Goal: Navigation & Orientation: Find specific page/section

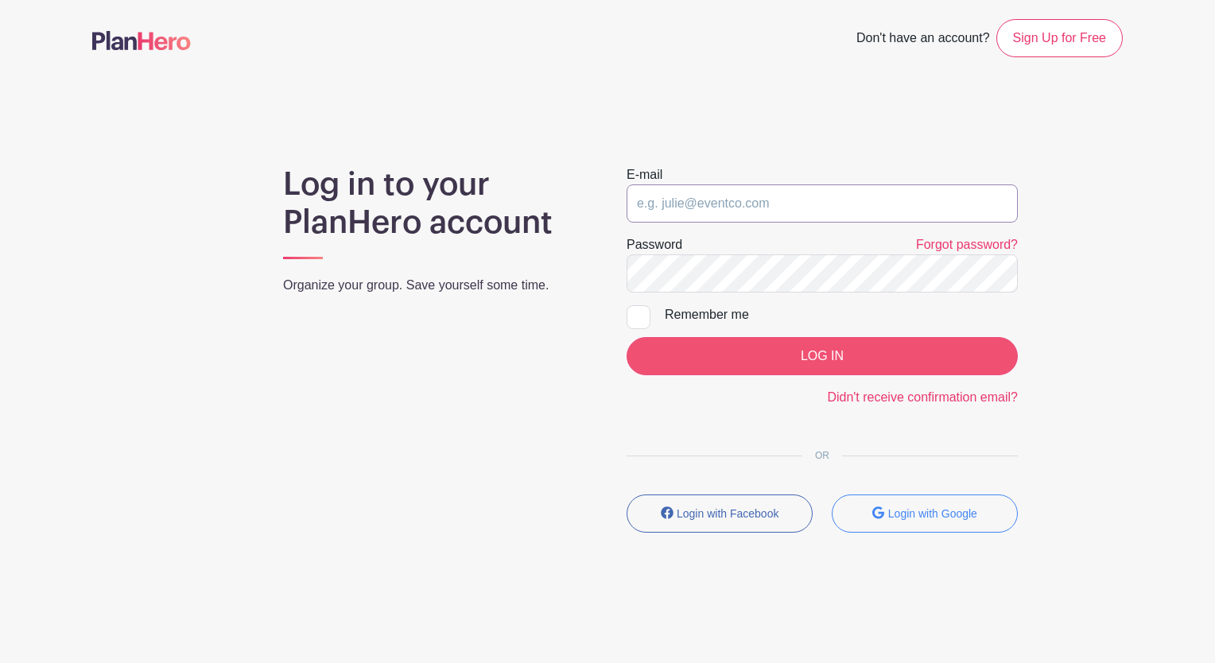
type input "[EMAIL_ADDRESS][DOMAIN_NAME]"
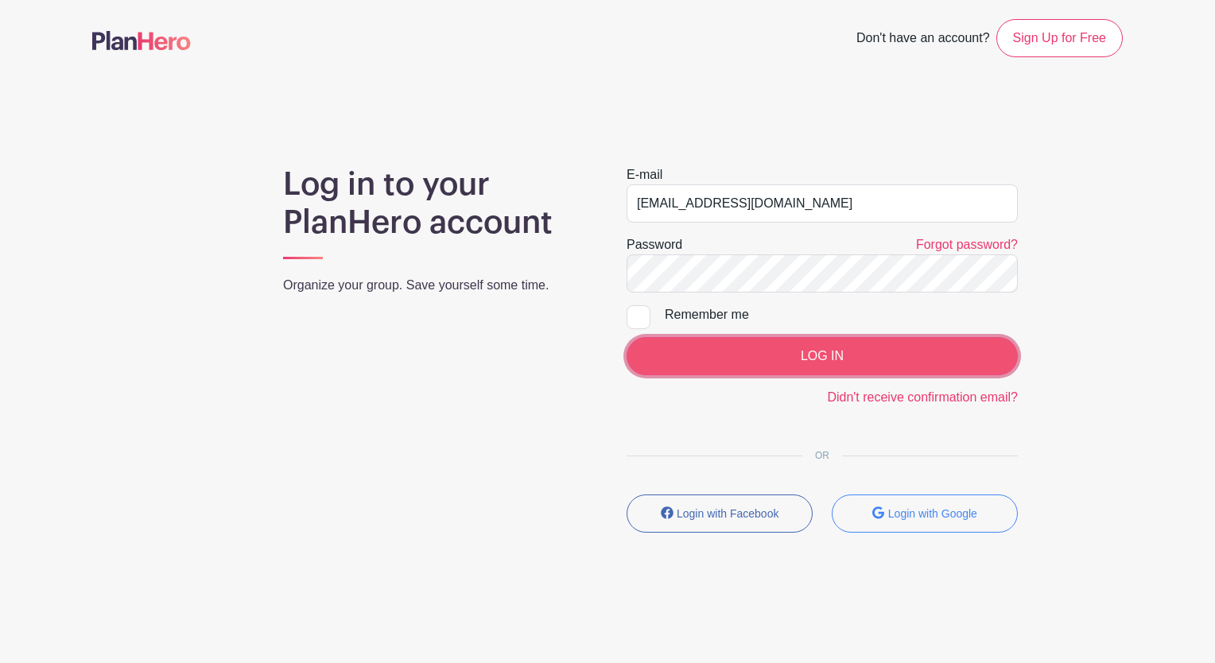
click at [786, 348] on input "LOG IN" at bounding box center [822, 356] width 391 height 38
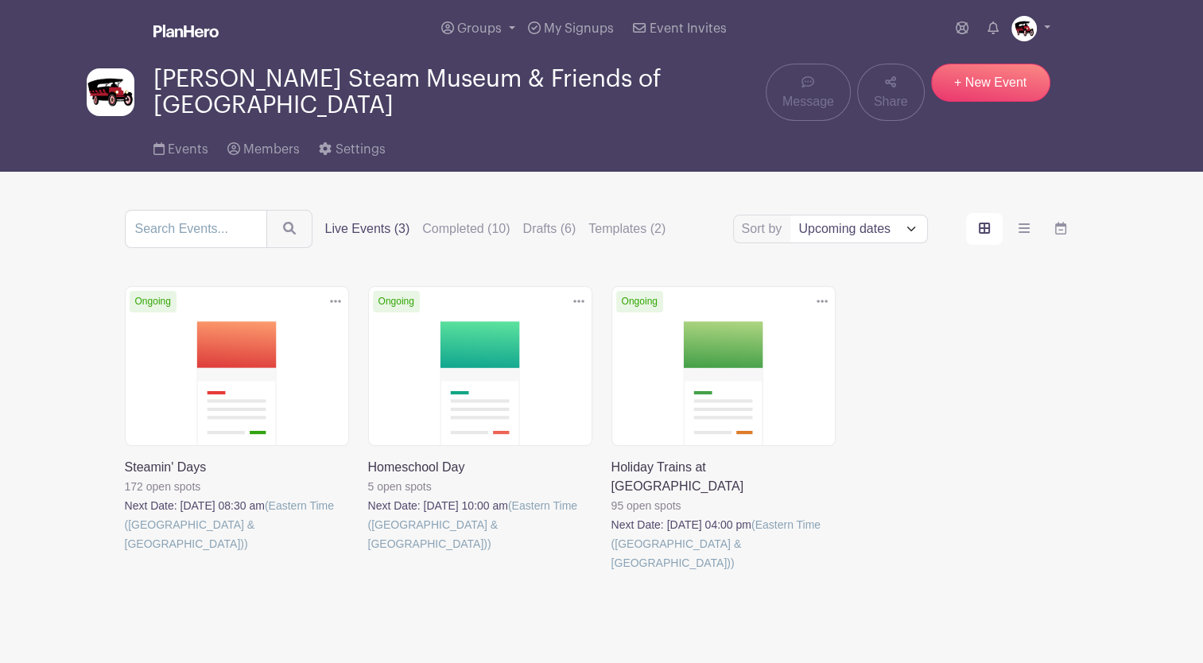
click at [125, 553] on link at bounding box center [125, 553] width 0 height 0
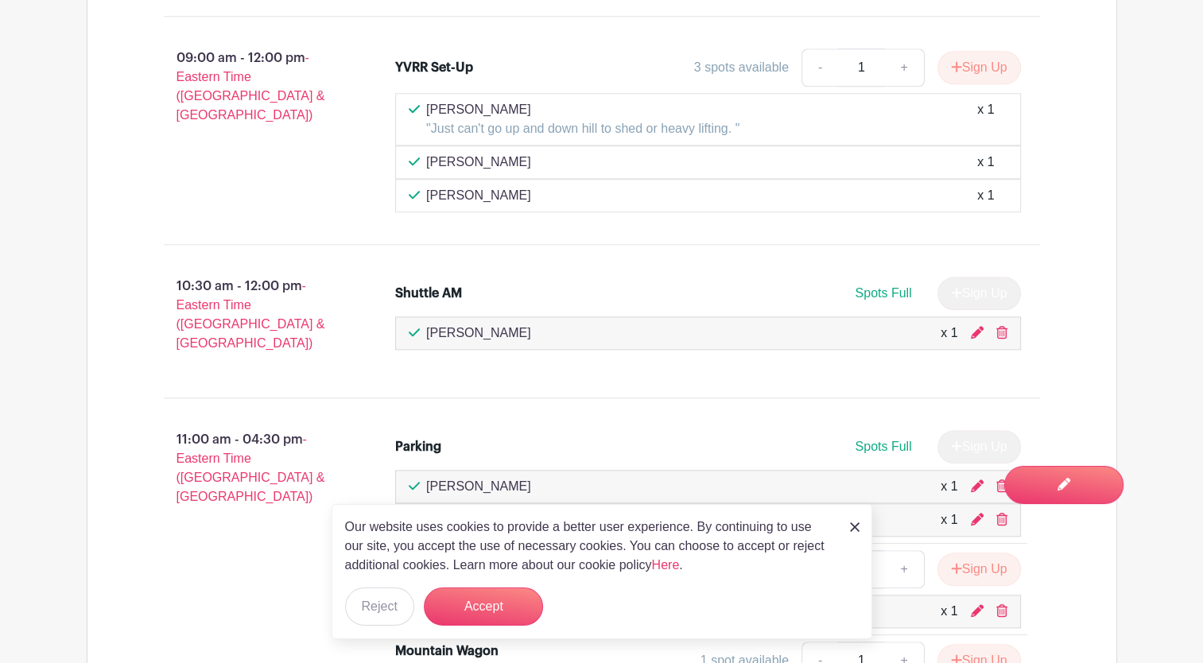
scroll to position [1591, 0]
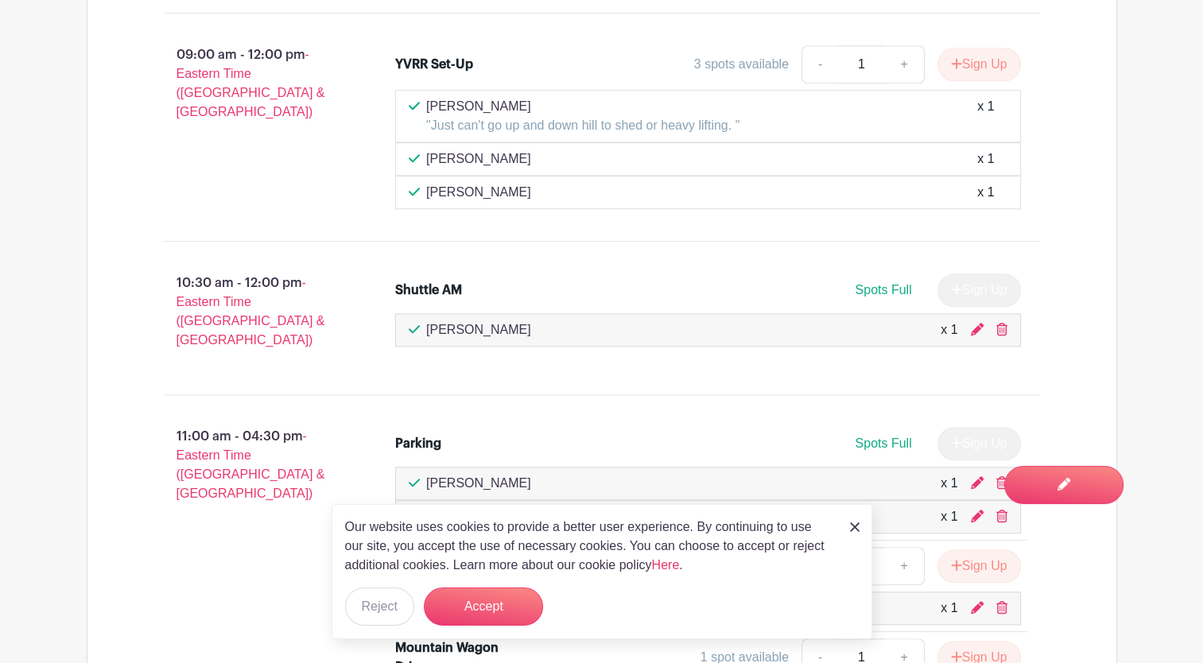
click at [858, 529] on img at bounding box center [855, 527] width 10 height 10
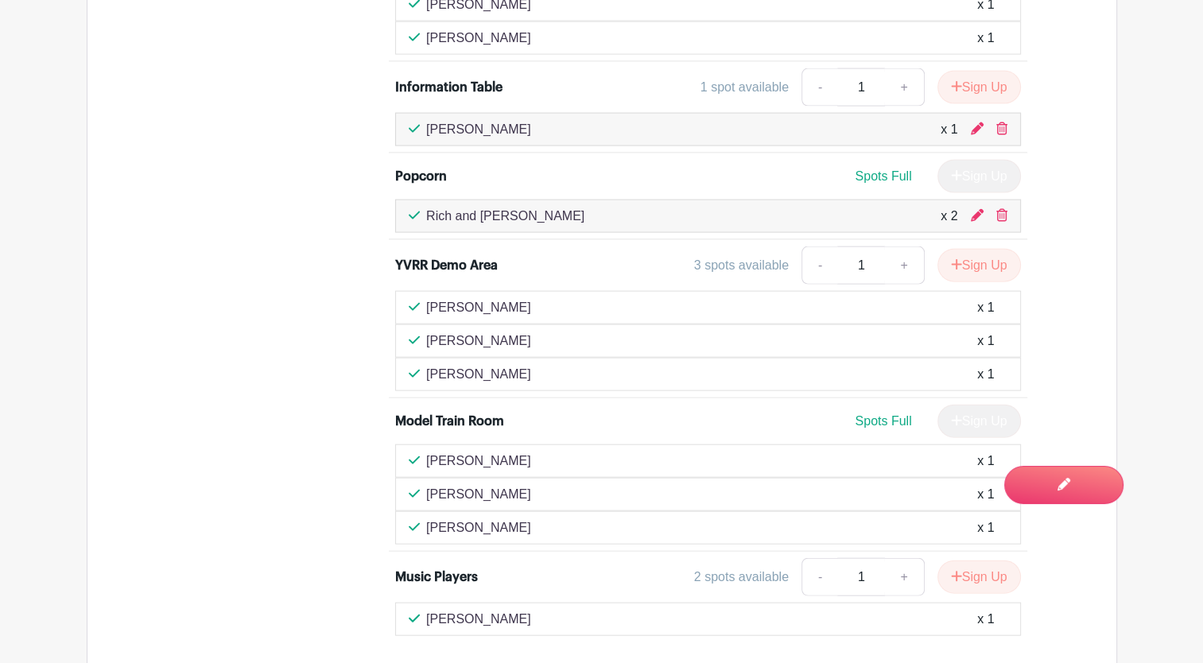
scroll to position [2933, 0]
